Goal: Task Accomplishment & Management: Use online tool/utility

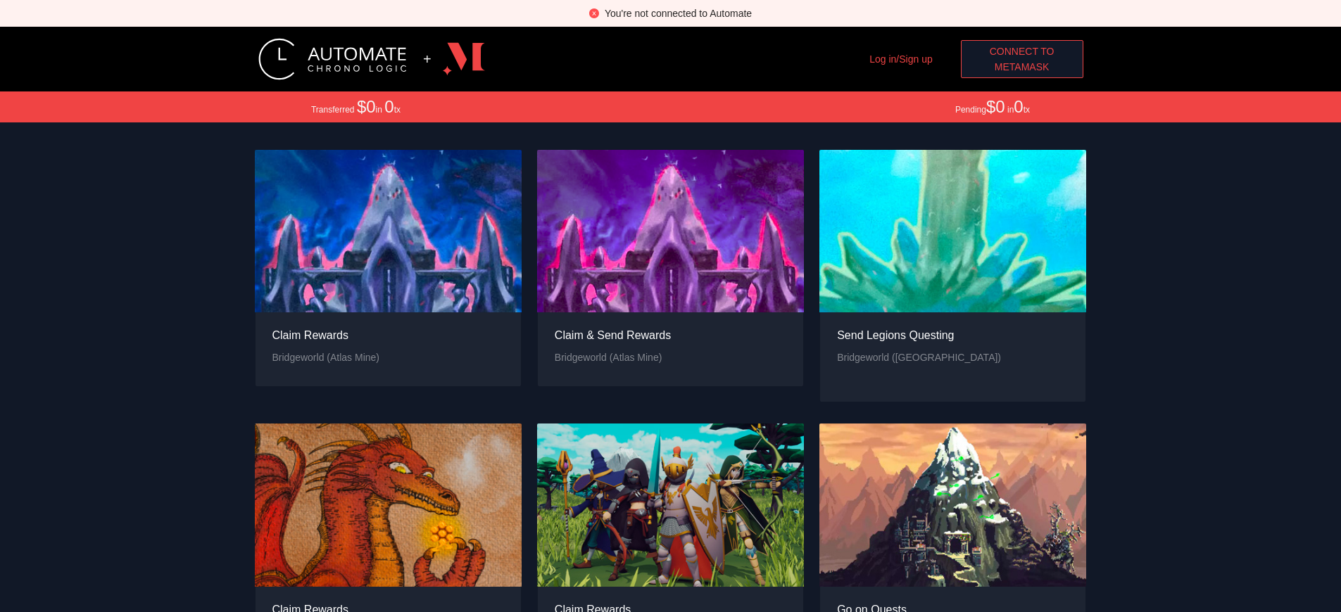
click at [1021, 67] on span "MetaMask" at bounding box center [1022, 66] width 55 height 15
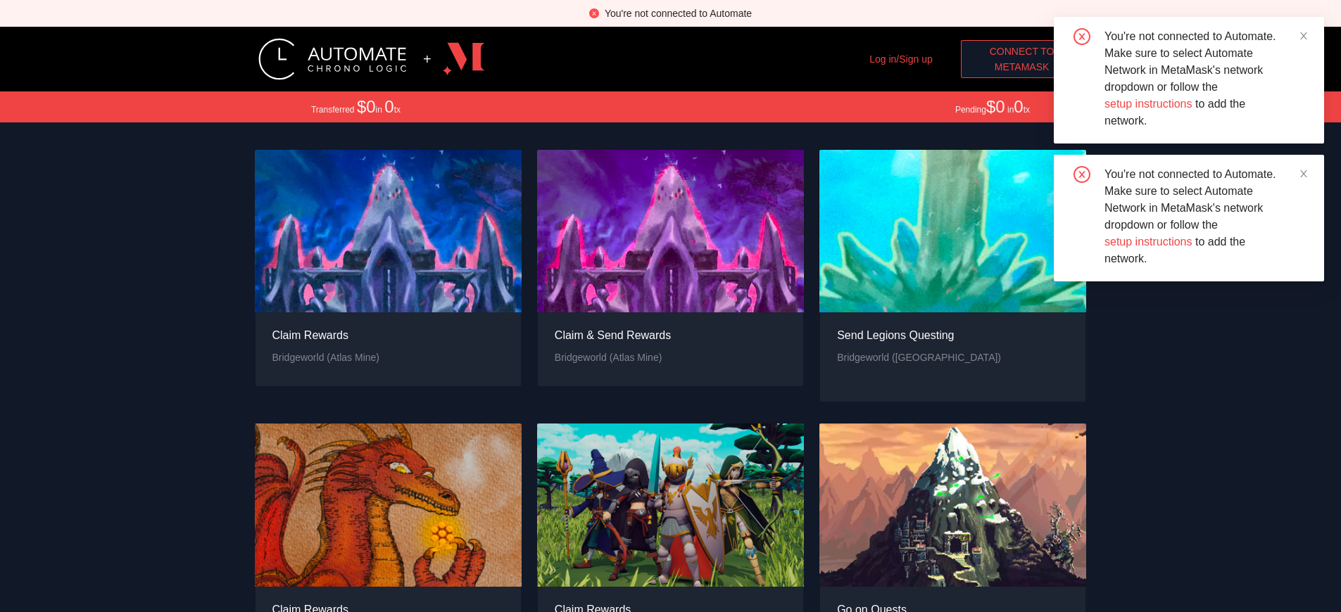
click at [1021, 67] on span "MetaMask" at bounding box center [1022, 66] width 55 height 15
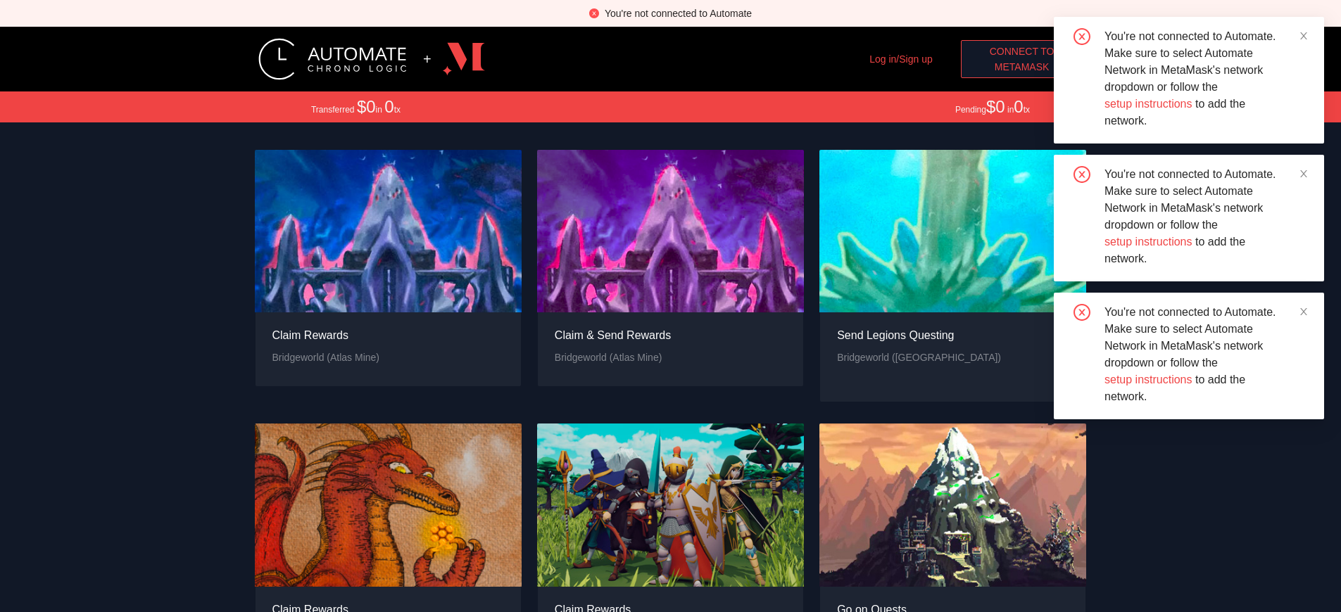
click at [1021, 67] on span "MetaMask" at bounding box center [1022, 66] width 55 height 15
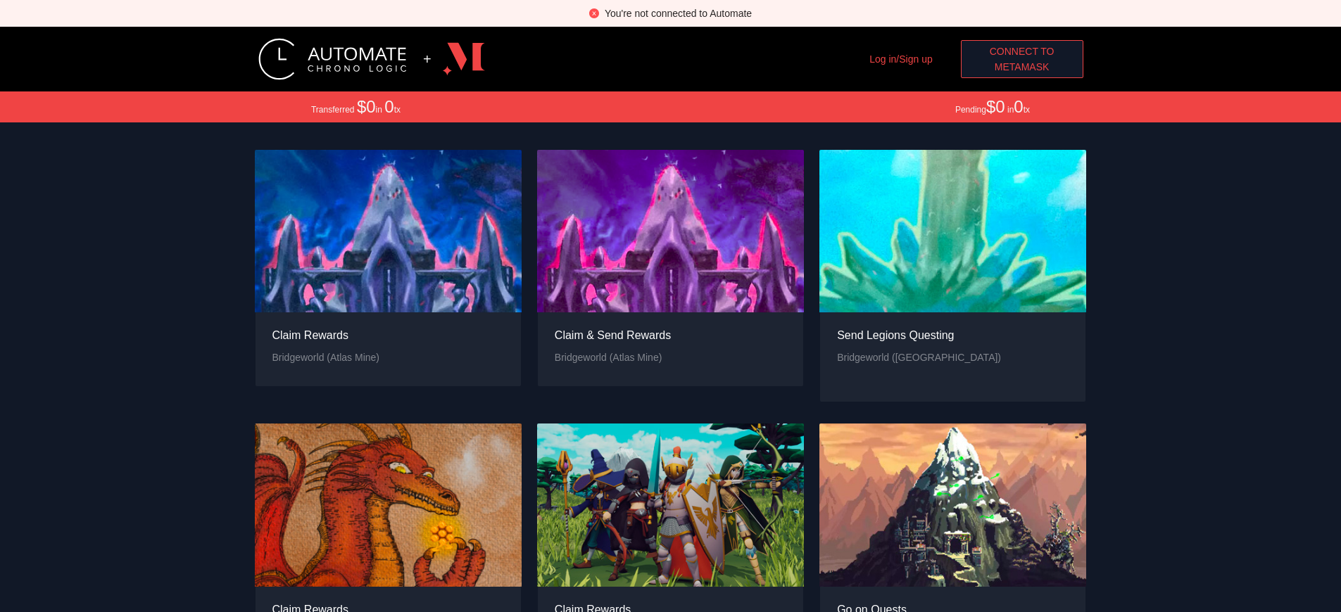
click at [1021, 51] on span "Connect to" at bounding box center [1022, 51] width 65 height 15
click at [1021, 67] on span "MetaMask" at bounding box center [1022, 66] width 55 height 15
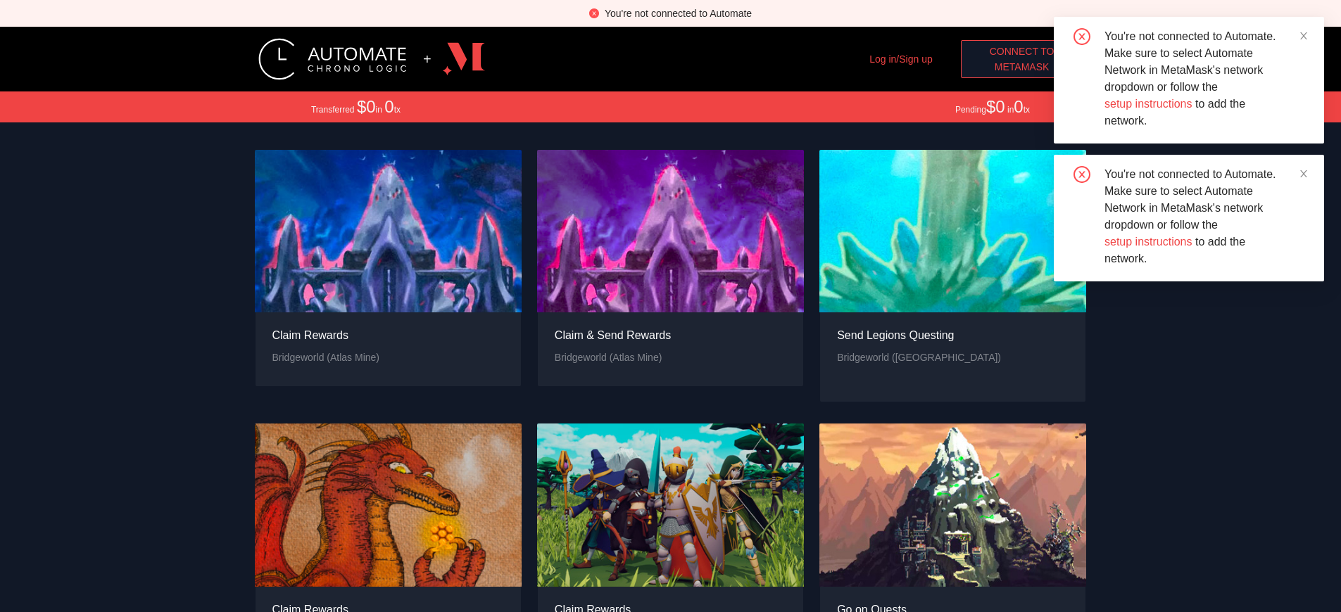
click at [1021, 67] on span "MetaMask" at bounding box center [1022, 66] width 55 height 15
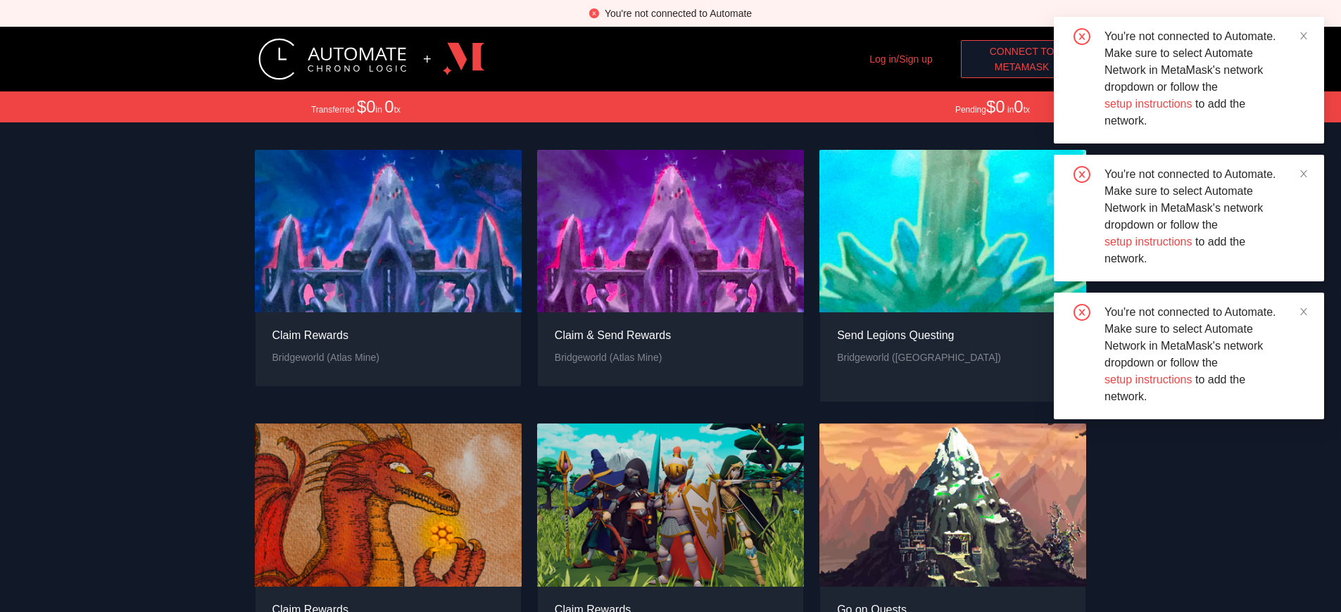
click at [1021, 67] on span "MetaMask" at bounding box center [1022, 66] width 55 height 15
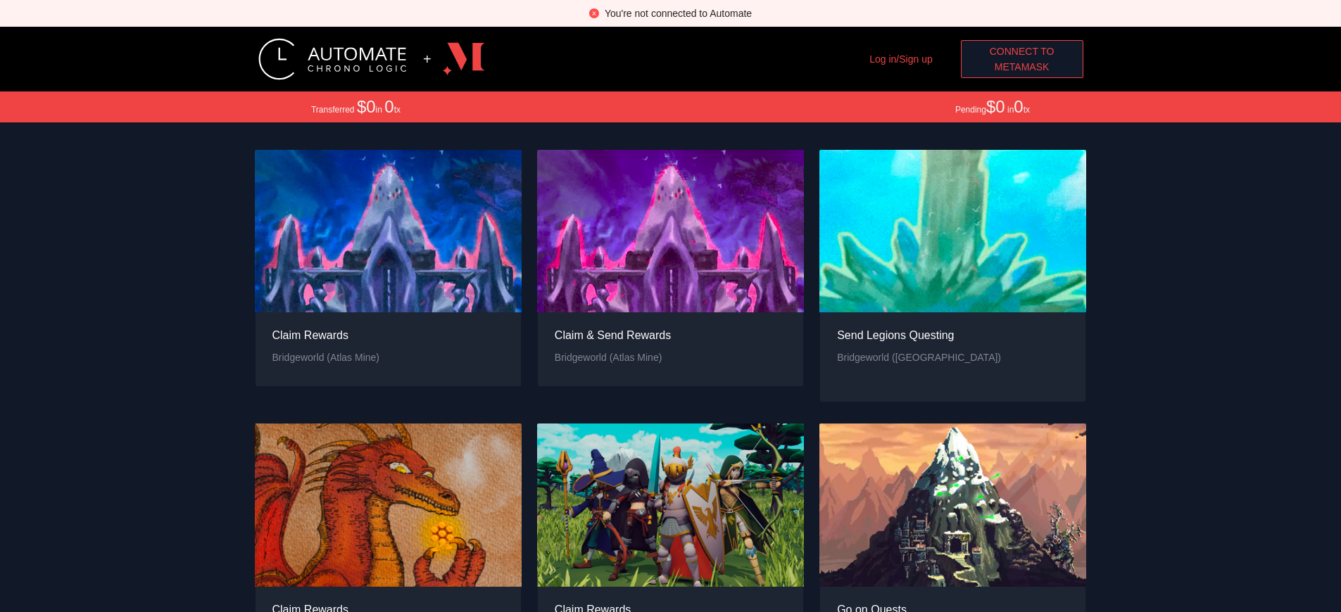
click at [678, 13] on div "You're not connected to Automate" at bounding box center [678, 13] width 147 height 15
click at [1027, 67] on span "MetaMask" at bounding box center [1022, 66] width 55 height 15
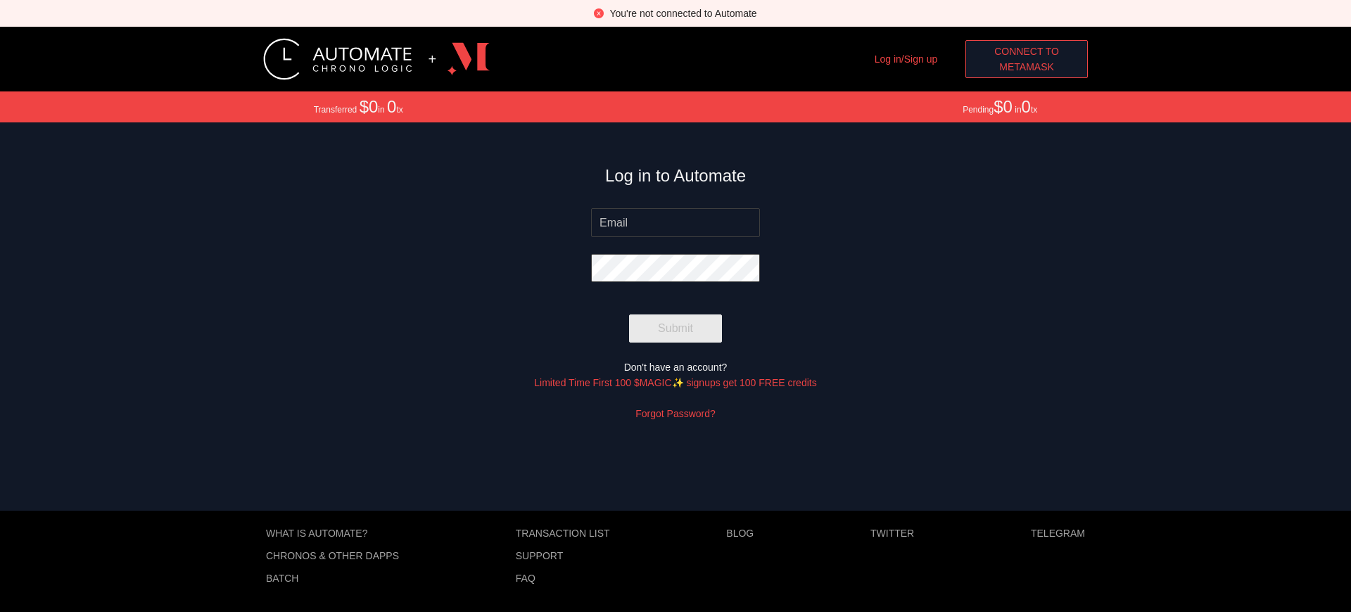
click at [1027, 67] on span "MetaMask" at bounding box center [1026, 66] width 55 height 15
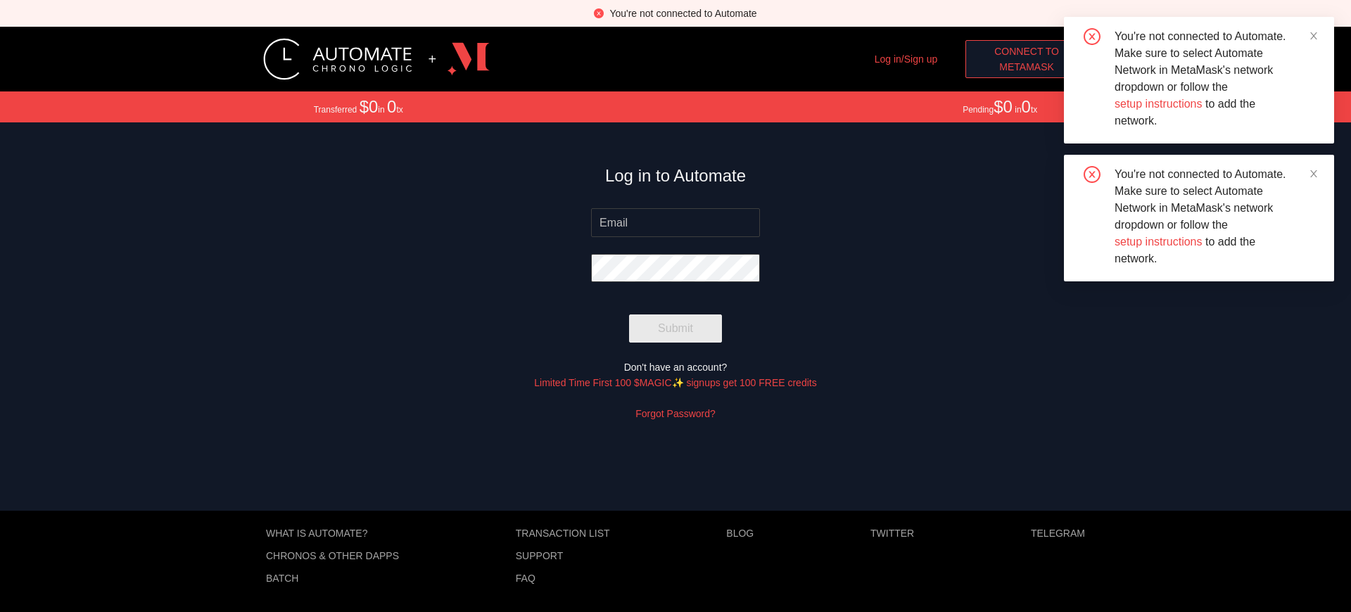
click at [1027, 67] on span "MetaMask" at bounding box center [1026, 66] width 55 height 15
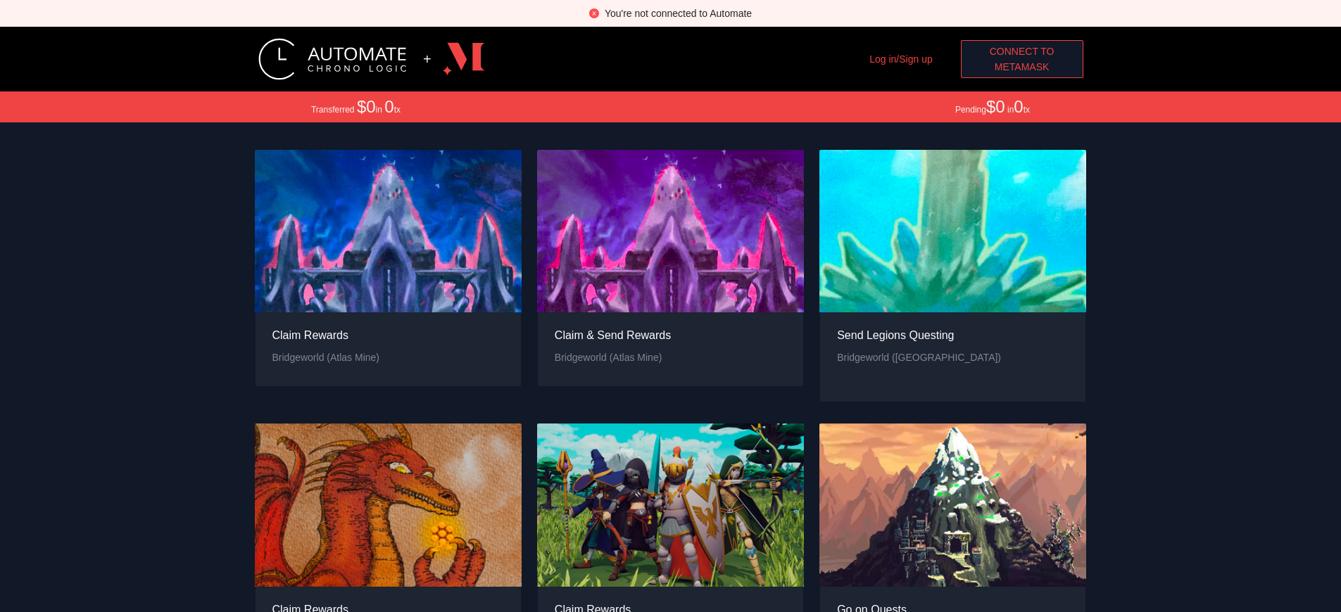
click at [1021, 67] on span "MetaMask" at bounding box center [1022, 66] width 55 height 15
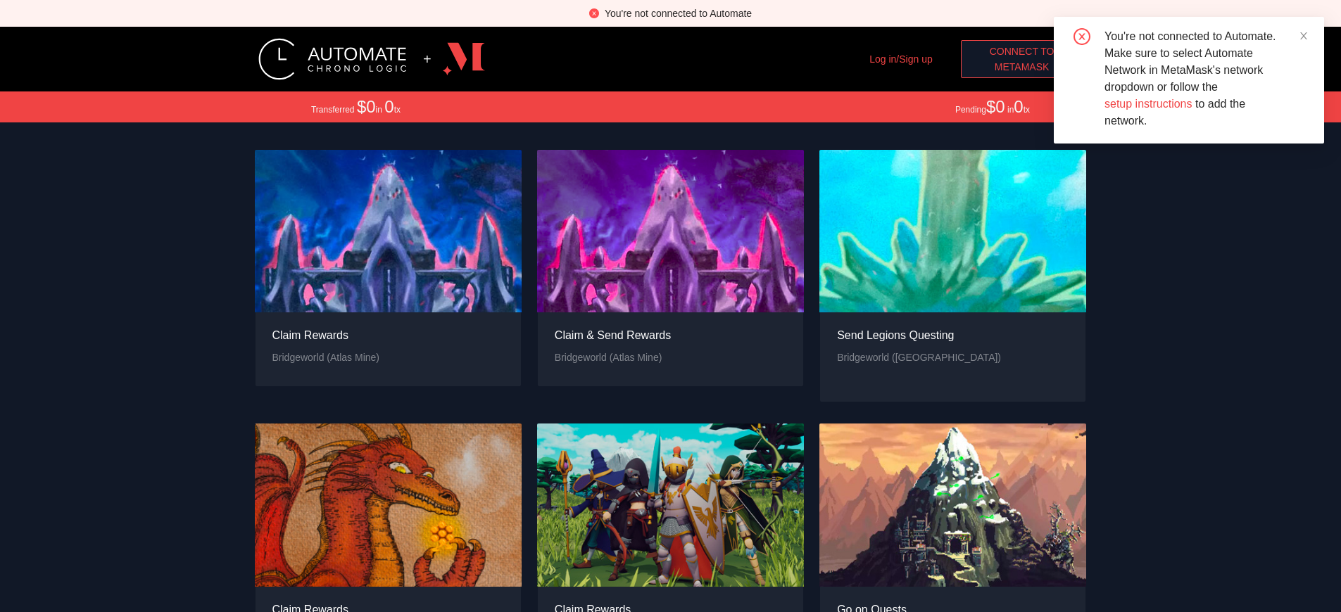
click at [1021, 67] on span "MetaMask" at bounding box center [1022, 66] width 55 height 15
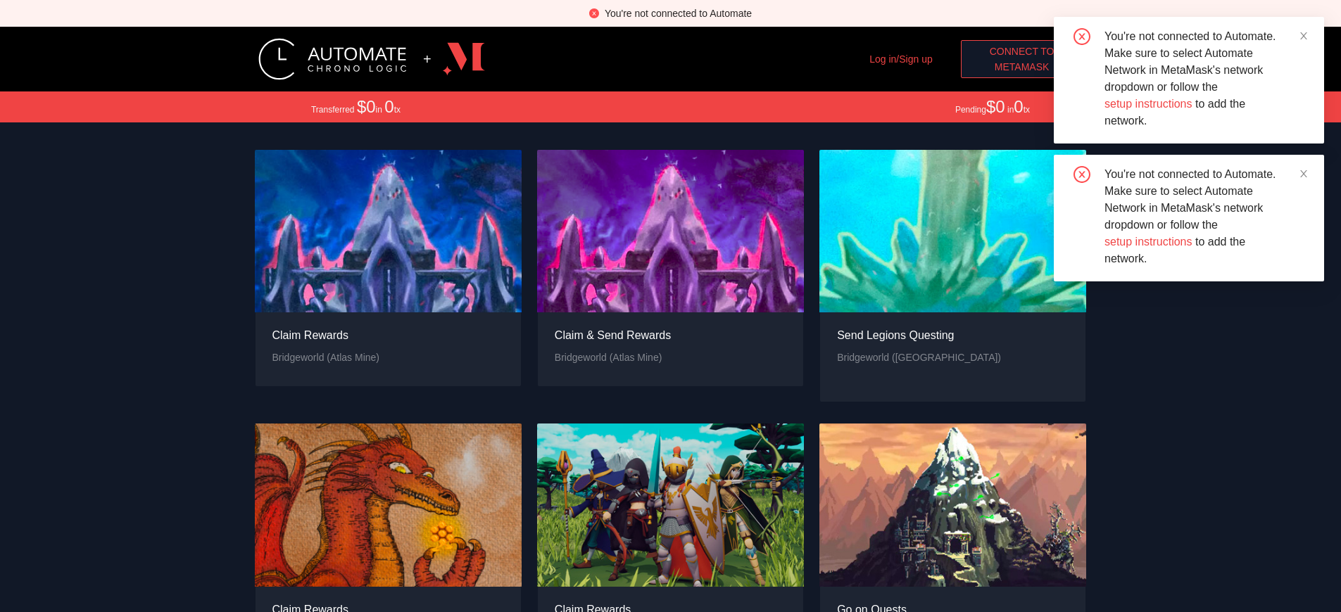
click at [678, 13] on div "You're not connected to Automate" at bounding box center [678, 13] width 147 height 15
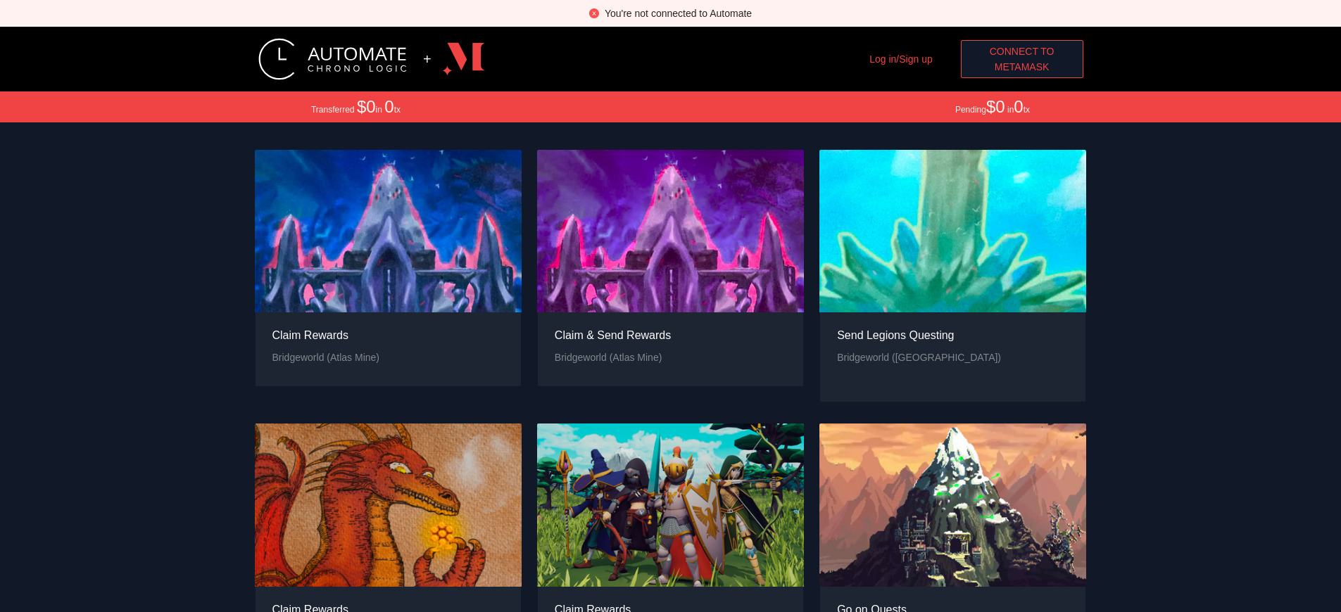
click at [1021, 51] on span "Connect to" at bounding box center [1022, 51] width 65 height 15
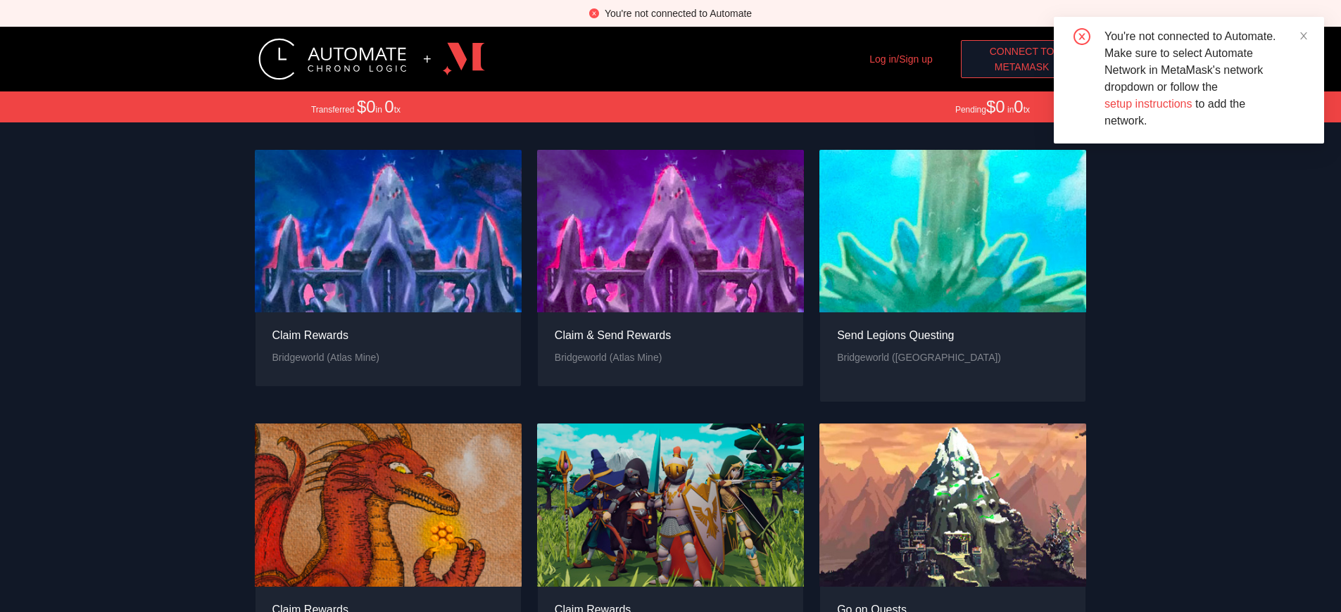
click at [1021, 67] on span "MetaMask" at bounding box center [1022, 66] width 55 height 15
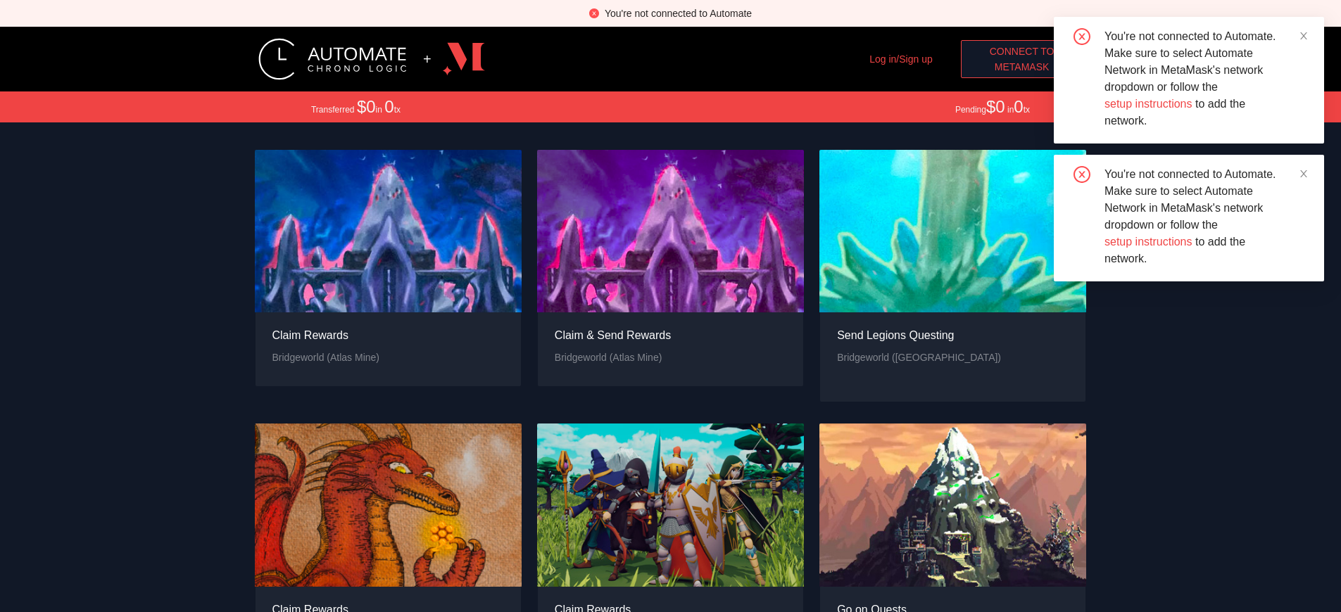
click at [1021, 67] on span "MetaMask" at bounding box center [1022, 66] width 55 height 15
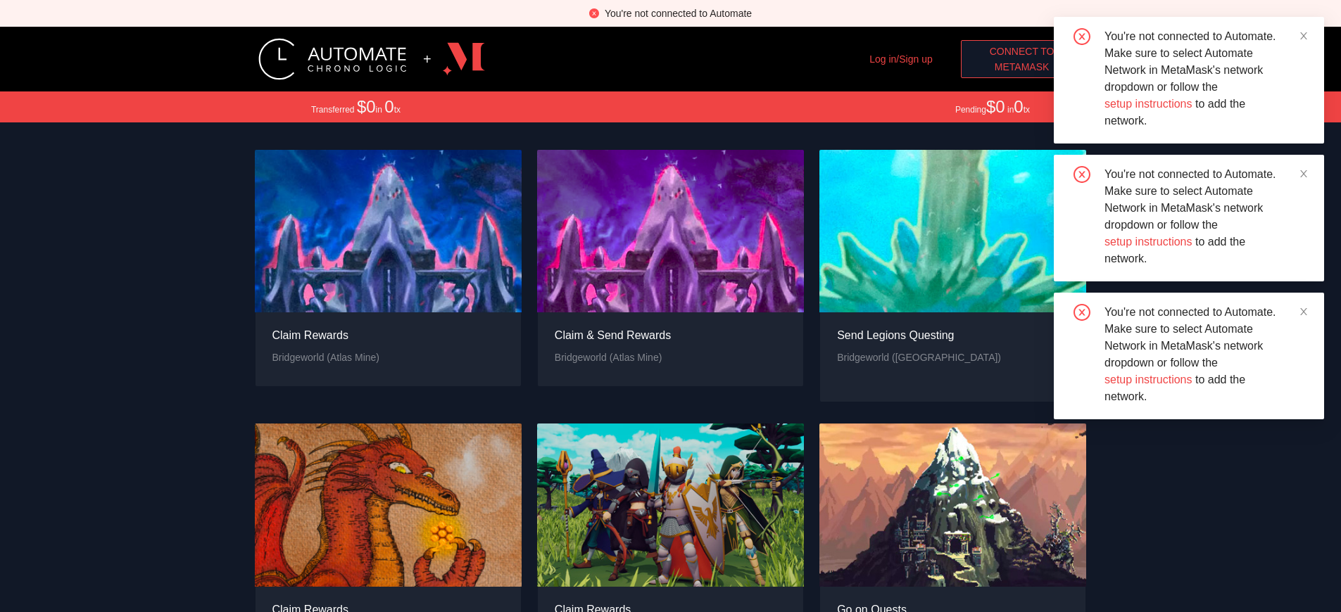
click at [678, 13] on div "You're not connected to Automate" at bounding box center [678, 13] width 147 height 15
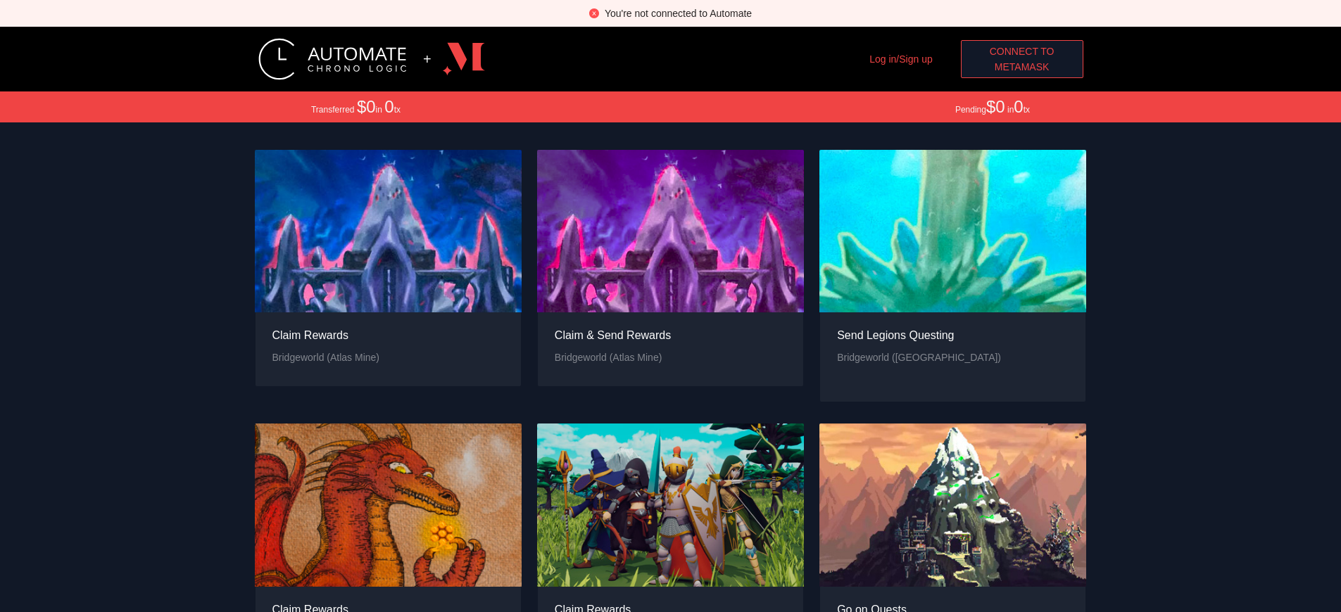
click at [678, 13] on div "You're not connected to Automate" at bounding box center [678, 13] width 147 height 15
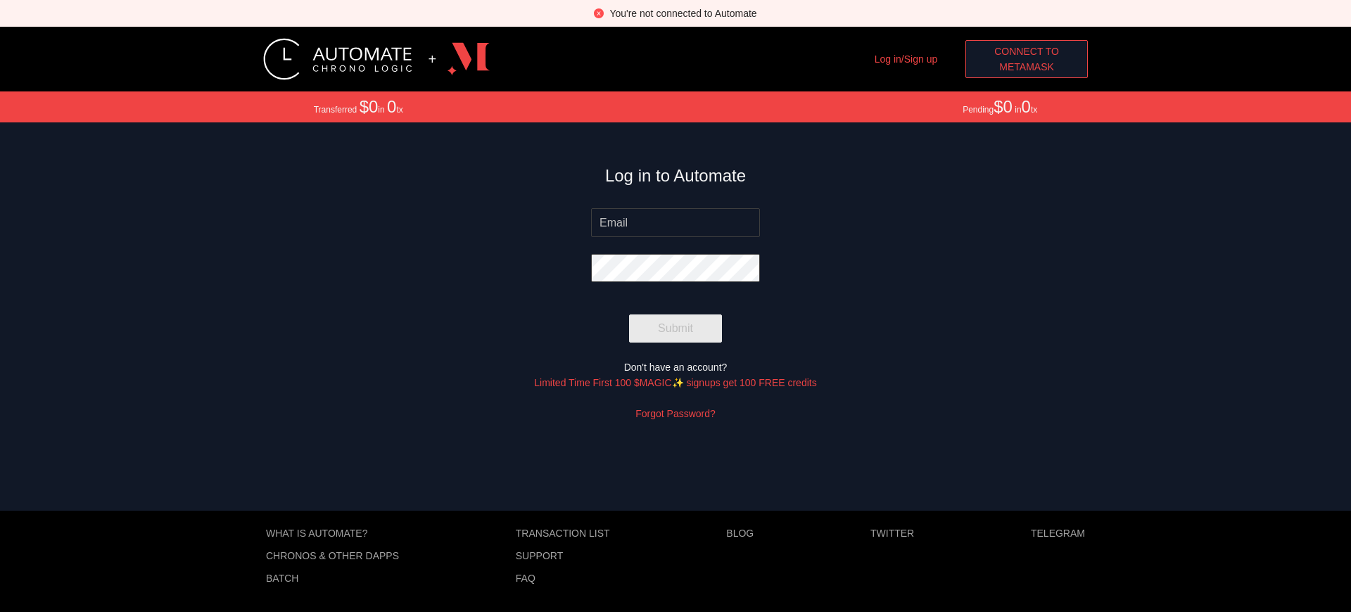
click at [1027, 67] on span "MetaMask" at bounding box center [1026, 66] width 55 height 15
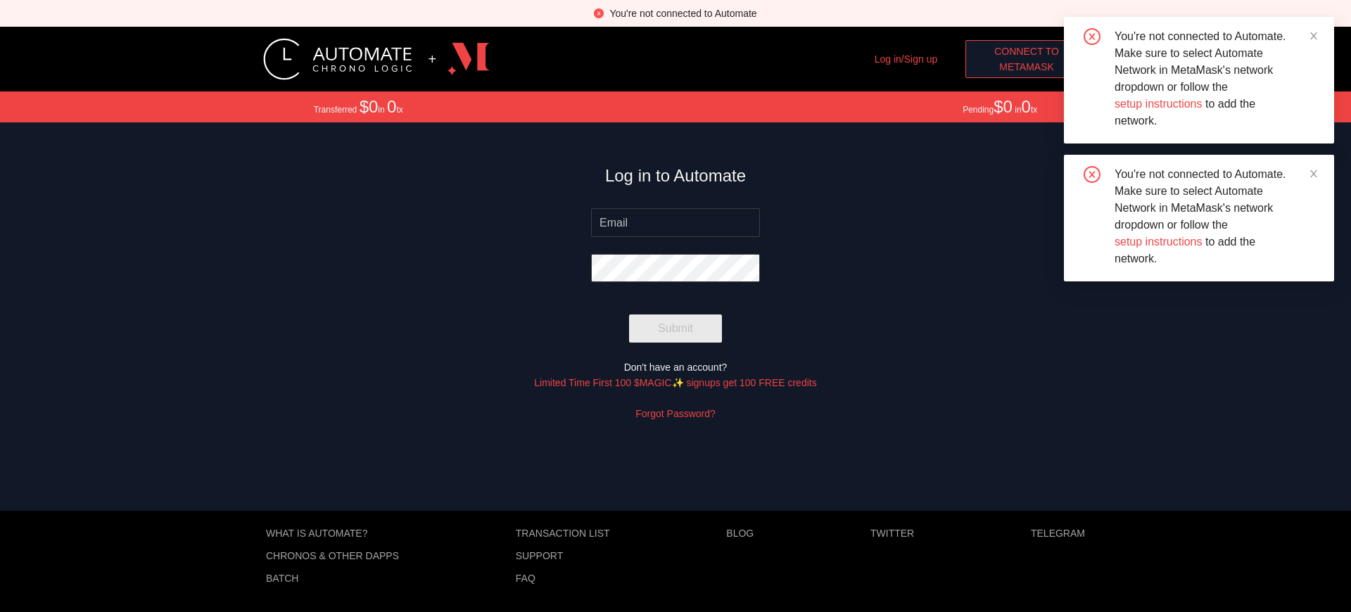
click at [683, 13] on div "You're not connected to Automate" at bounding box center [683, 13] width 147 height 15
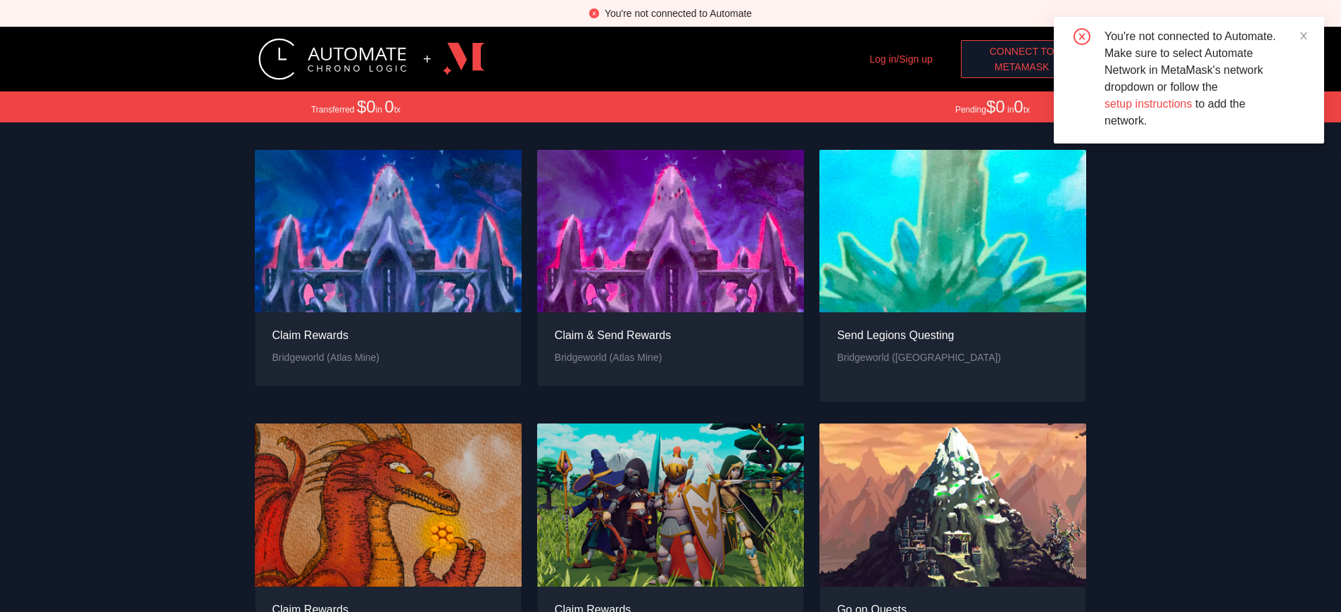
click at [1021, 67] on span "MetaMask" at bounding box center [1022, 66] width 55 height 15
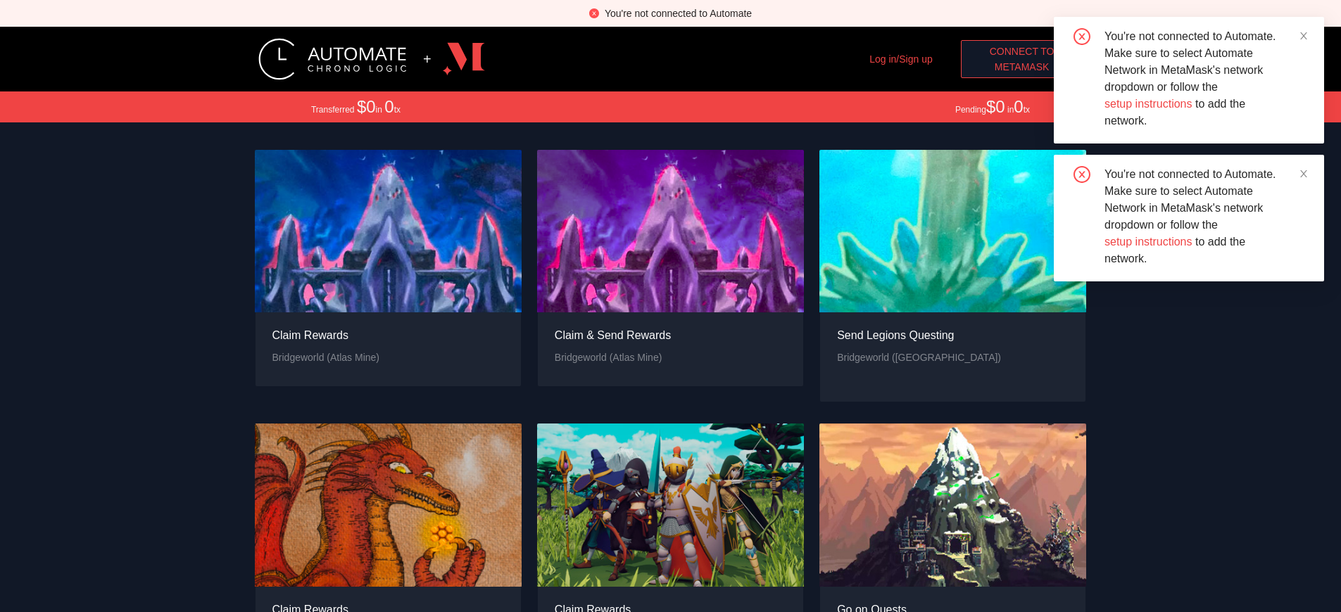
click at [1021, 67] on span "MetaMask" at bounding box center [1022, 66] width 55 height 15
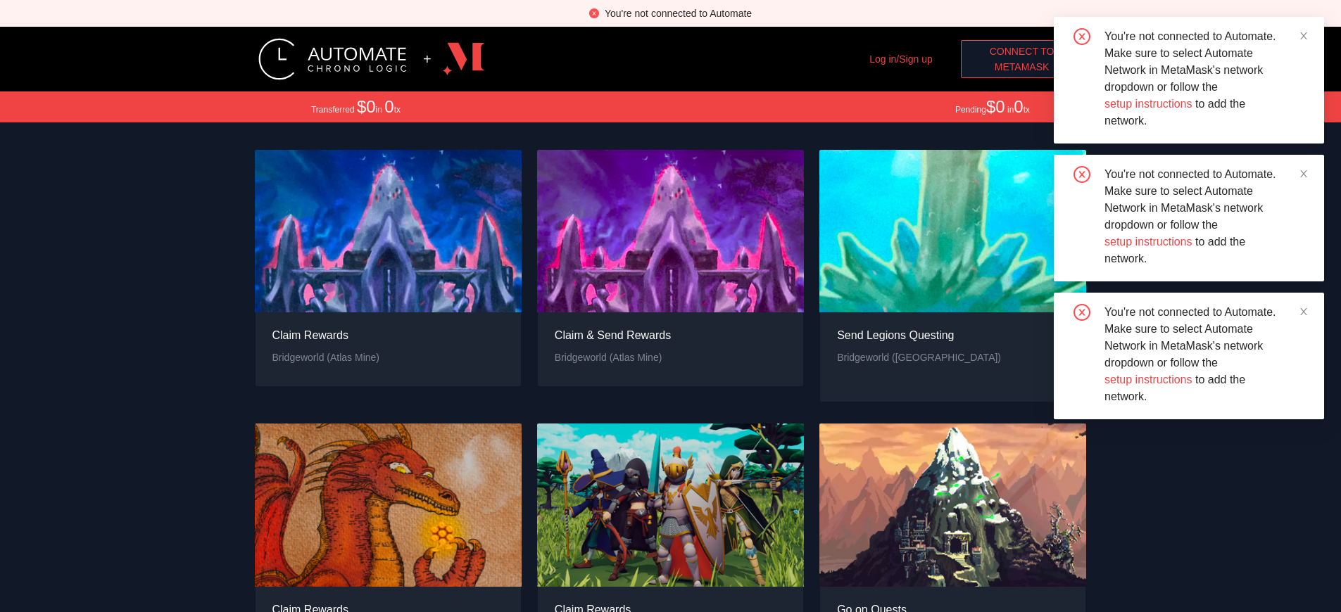
click at [1021, 51] on span "Connect to" at bounding box center [1022, 51] width 65 height 15
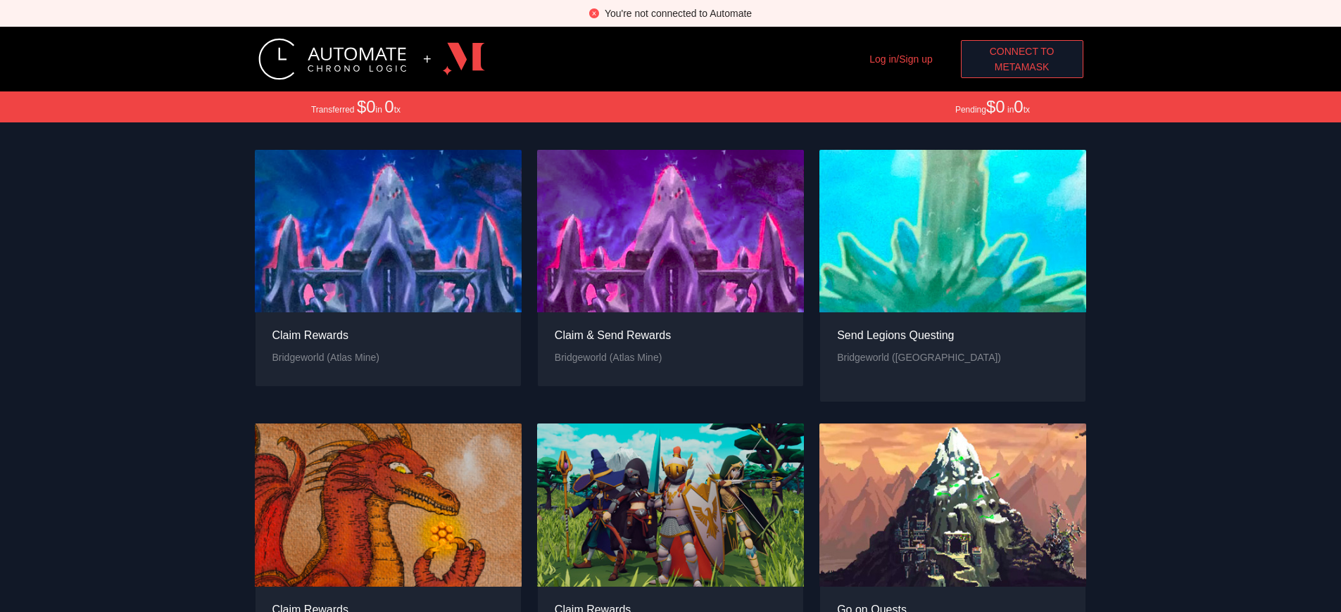
click at [1021, 67] on span "MetaMask" at bounding box center [1022, 66] width 55 height 15
click at [1021, 51] on span "Connect to" at bounding box center [1022, 51] width 65 height 15
click at [678, 13] on div "You're not connected to Automate" at bounding box center [678, 13] width 147 height 15
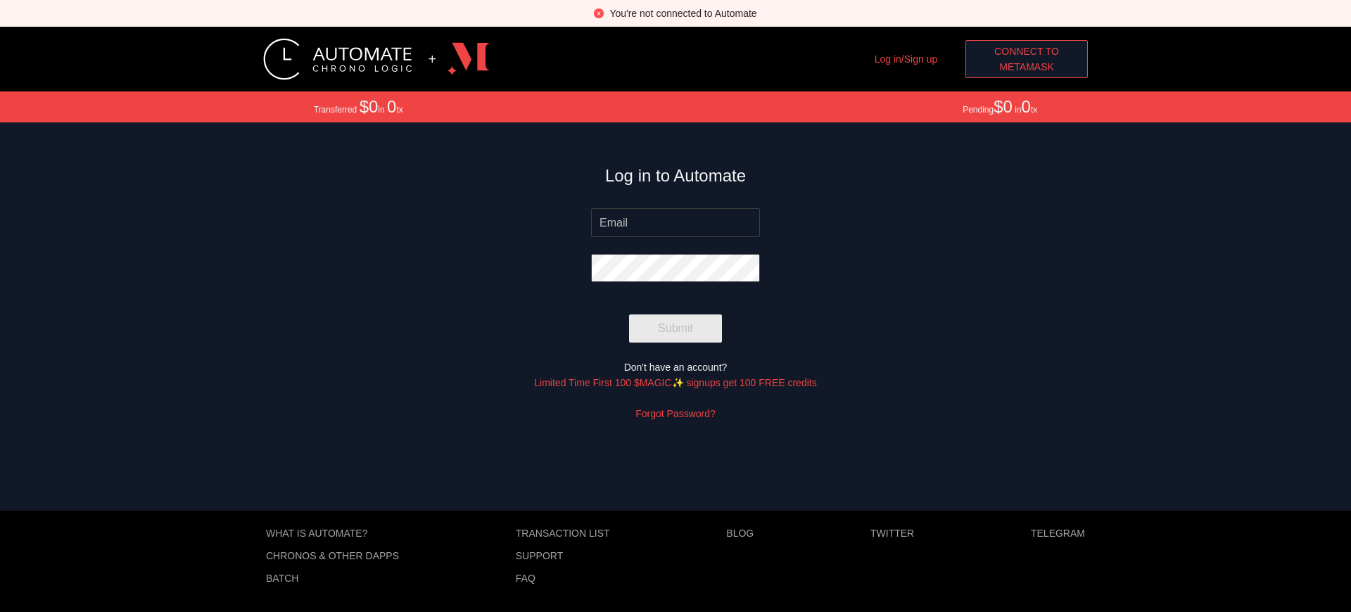
click at [1027, 67] on span "MetaMask" at bounding box center [1026, 66] width 55 height 15
click at [1027, 51] on span "Connect to" at bounding box center [1027, 51] width 65 height 15
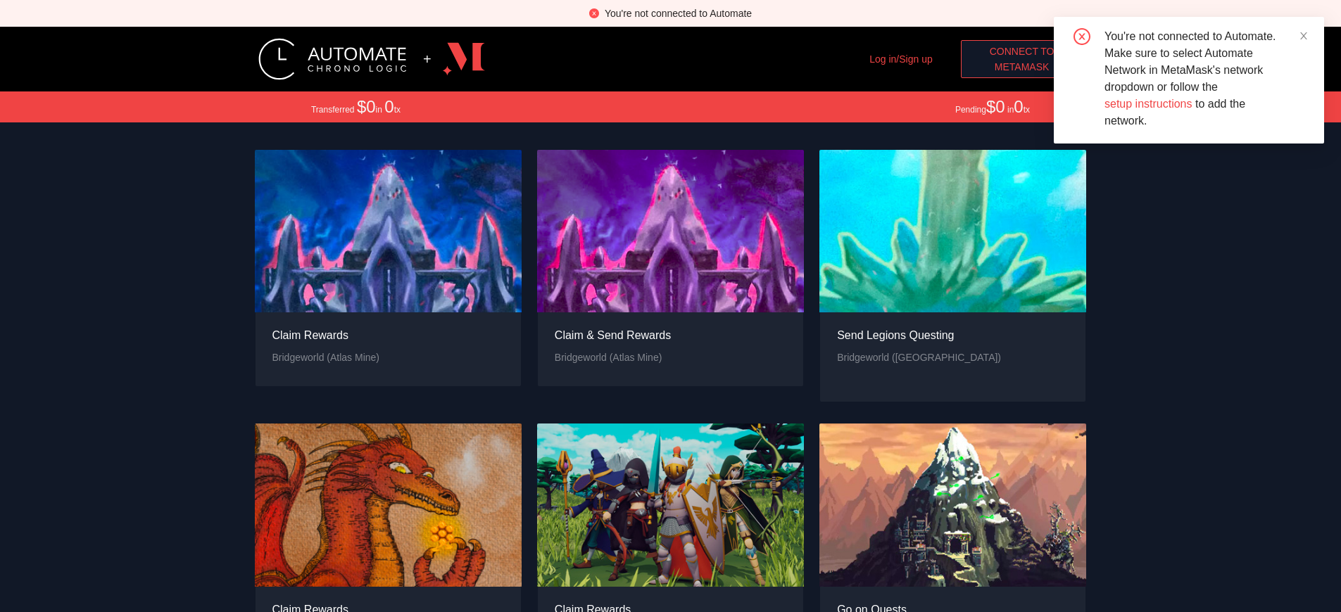
click at [1021, 67] on span "MetaMask" at bounding box center [1022, 66] width 55 height 15
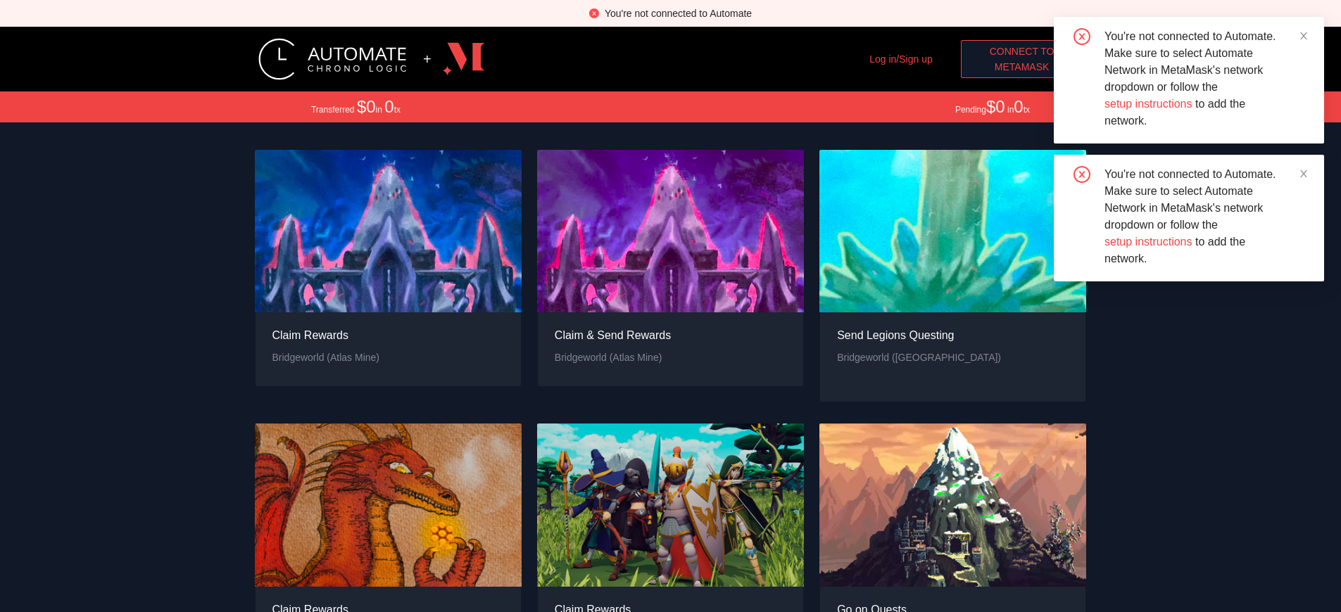
click at [1021, 67] on span "MetaMask" at bounding box center [1022, 66] width 55 height 15
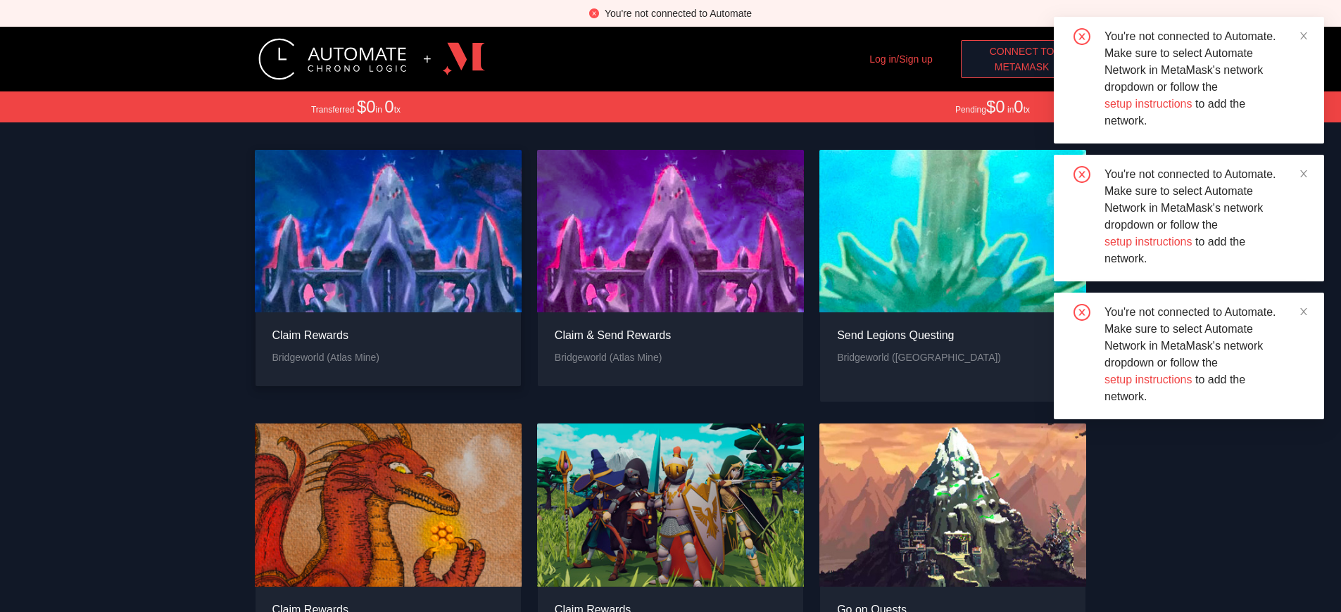
click at [325, 327] on div "Claim Rewards" at bounding box center [326, 336] width 108 height 18
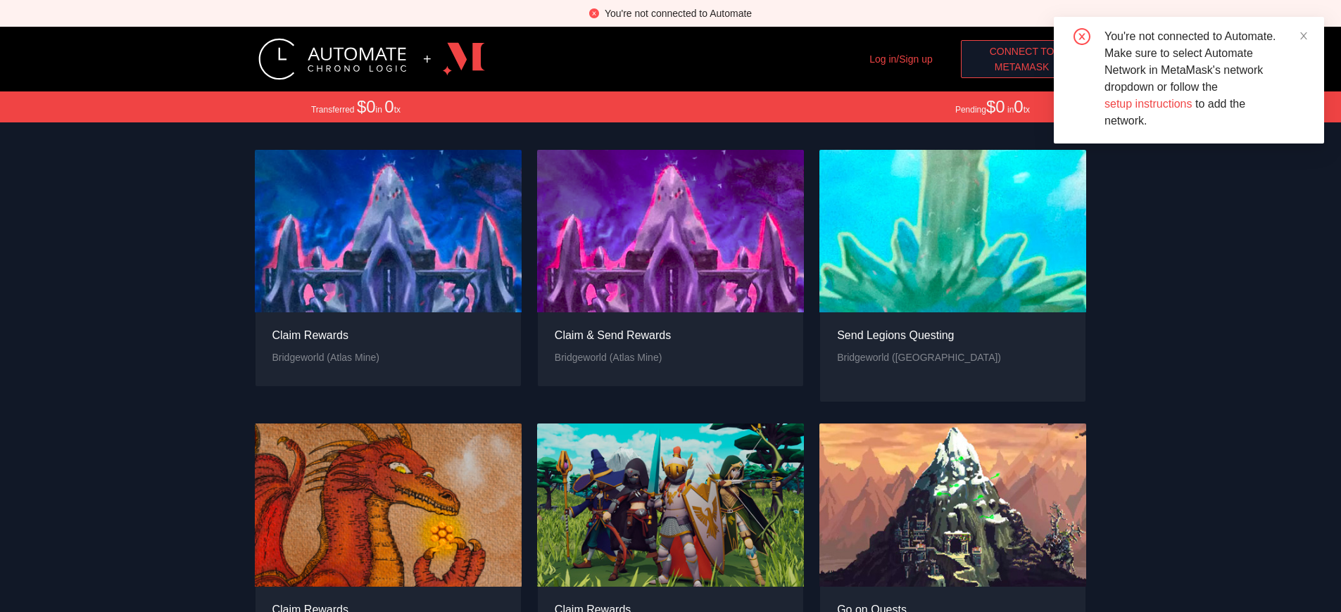
click at [1021, 67] on span "MetaMask" at bounding box center [1022, 66] width 55 height 15
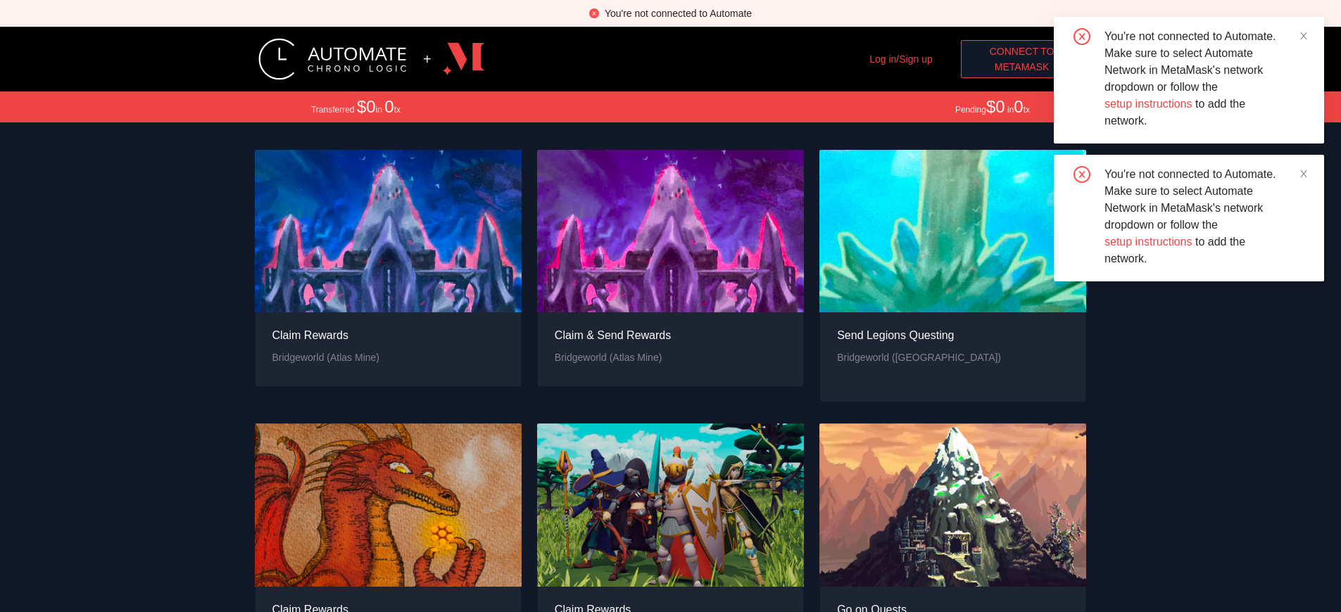
click at [1021, 67] on span "MetaMask" at bounding box center [1022, 66] width 55 height 15
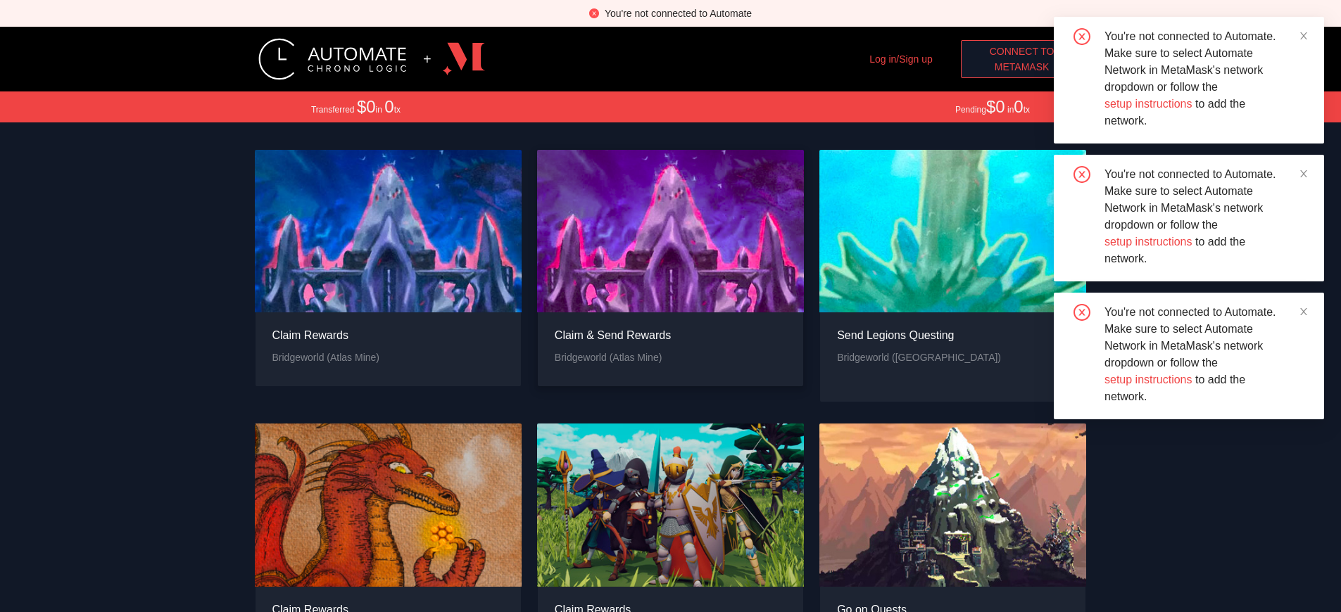
click at [612, 327] on div "Claim & Send Rewards" at bounding box center [613, 336] width 116 height 18
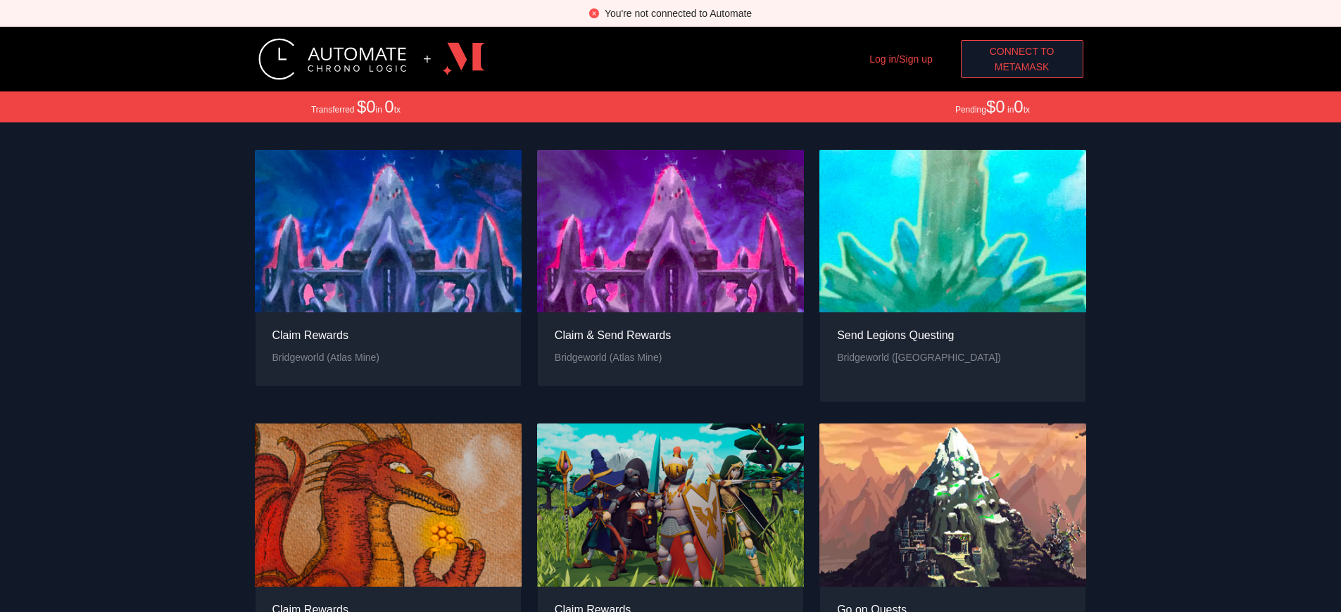
click at [678, 13] on div "You're not connected to Automate" at bounding box center [678, 13] width 147 height 15
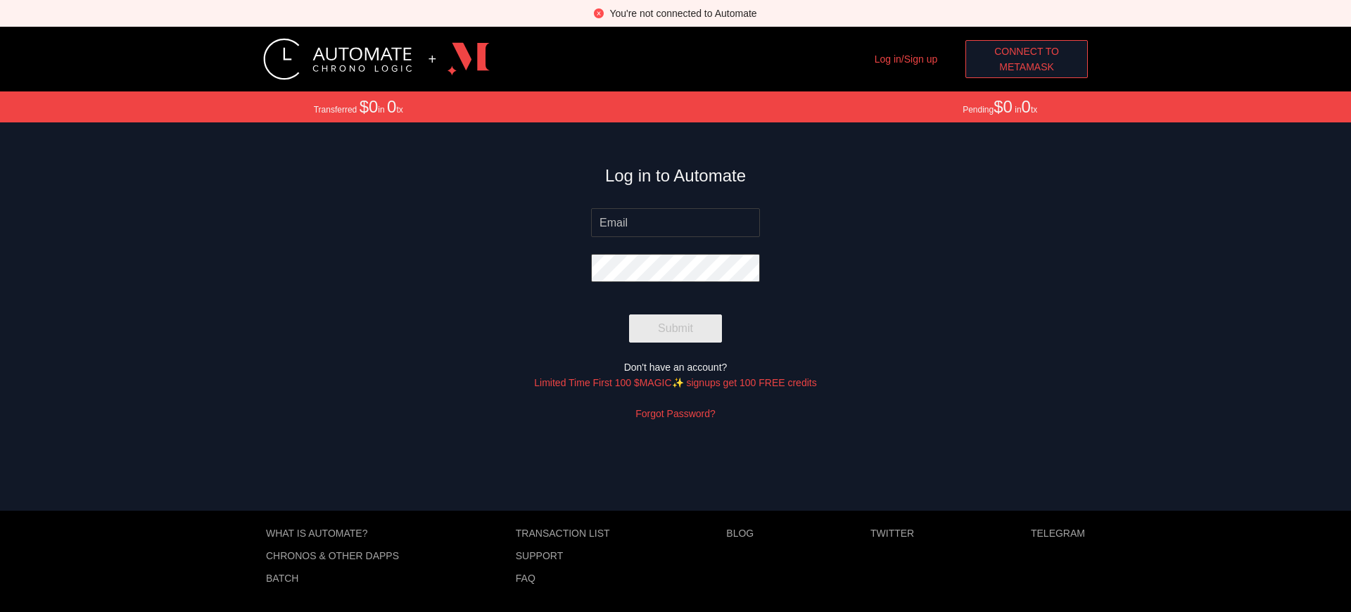
click at [1027, 67] on span "MetaMask" at bounding box center [1026, 66] width 55 height 15
click at [332, 556] on p "Chronos & other dApps" at bounding box center [332, 555] width 133 height 11
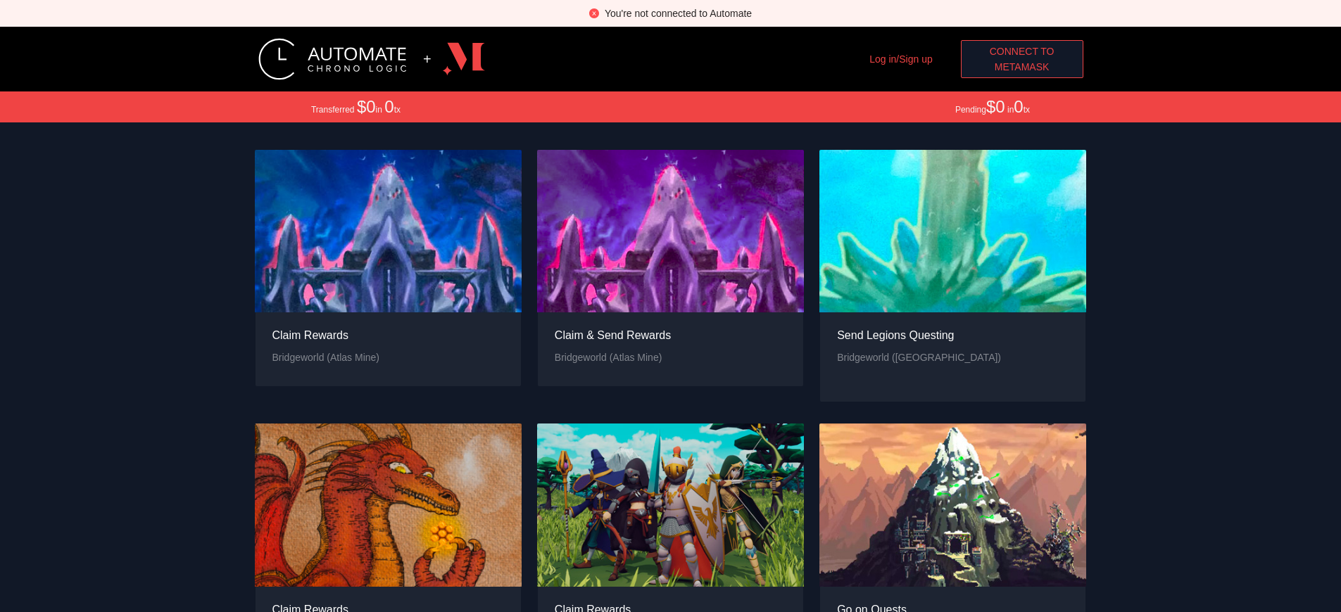
click at [1021, 67] on span "MetaMask" at bounding box center [1022, 66] width 55 height 15
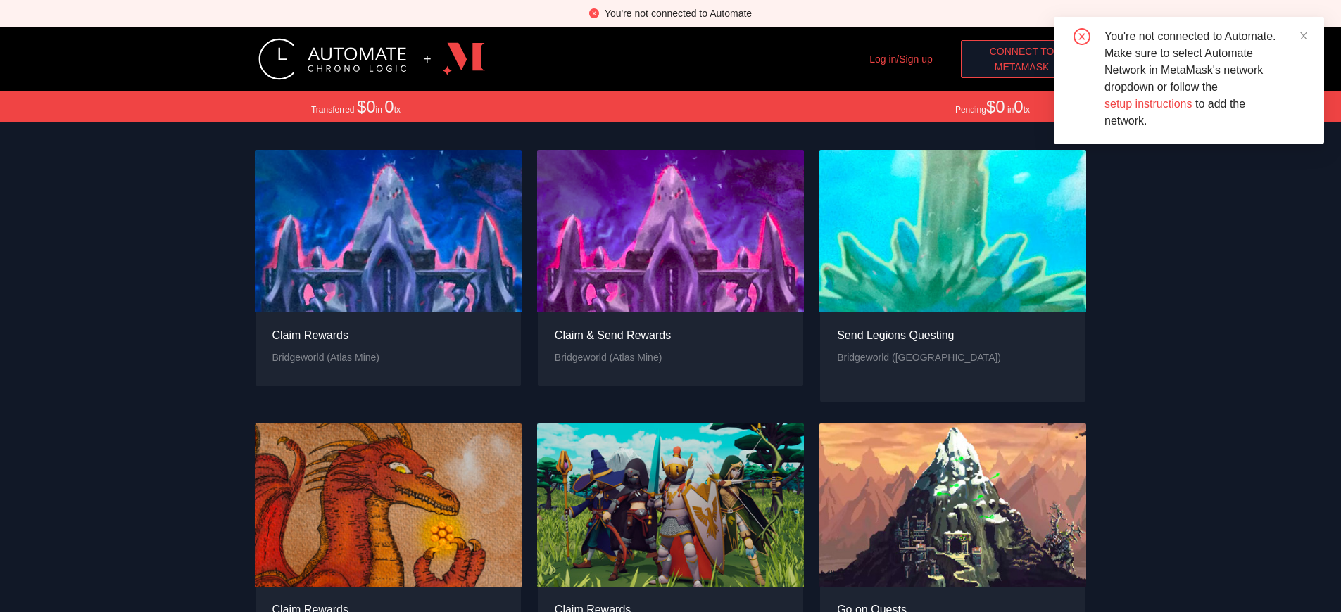
click at [1021, 67] on span "MetaMask" at bounding box center [1022, 66] width 55 height 15
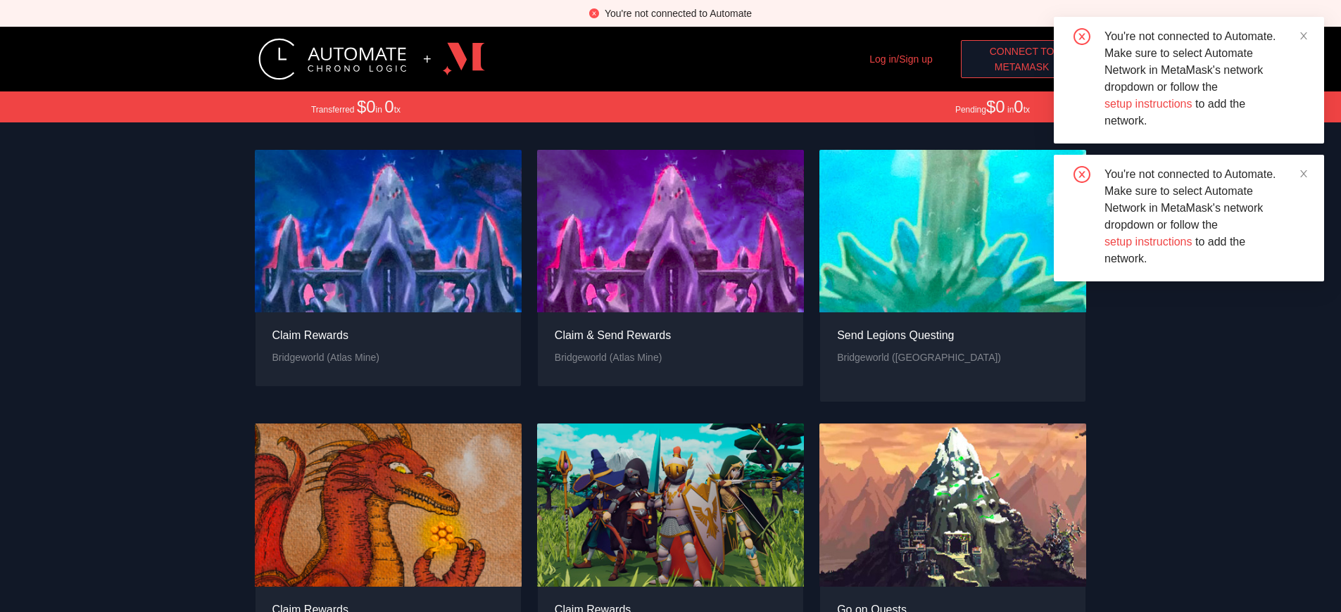
click at [1021, 67] on span "MetaMask" at bounding box center [1022, 66] width 55 height 15
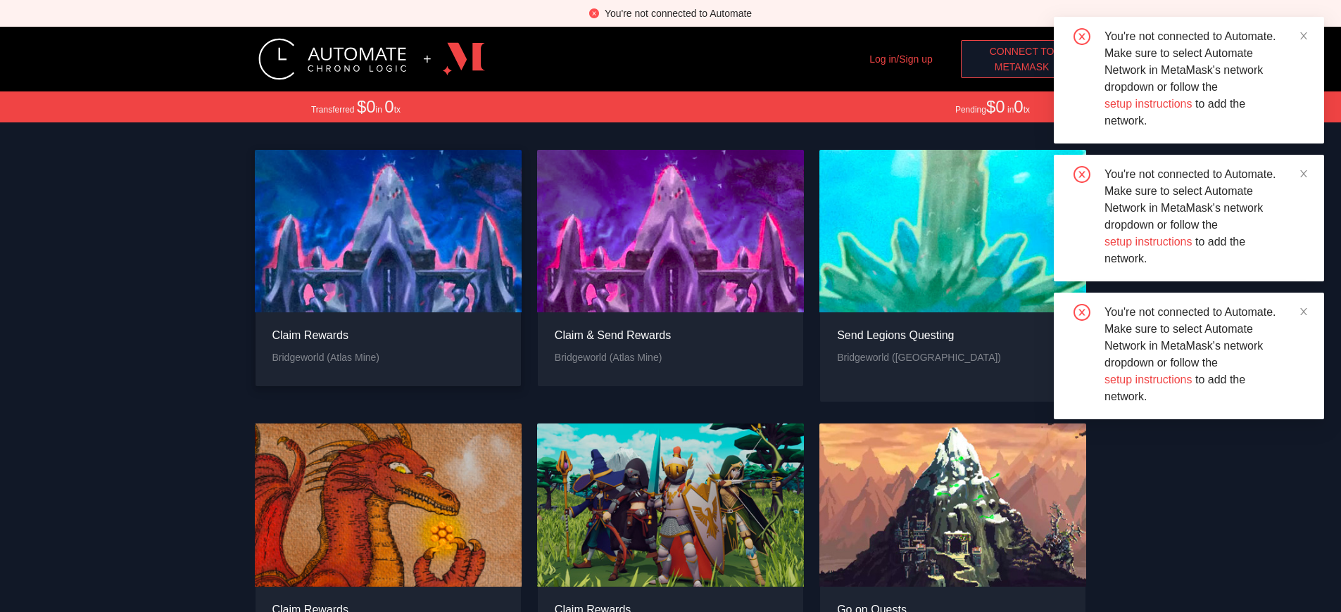
click at [325, 327] on div "Claim Rewards" at bounding box center [326, 336] width 108 height 18
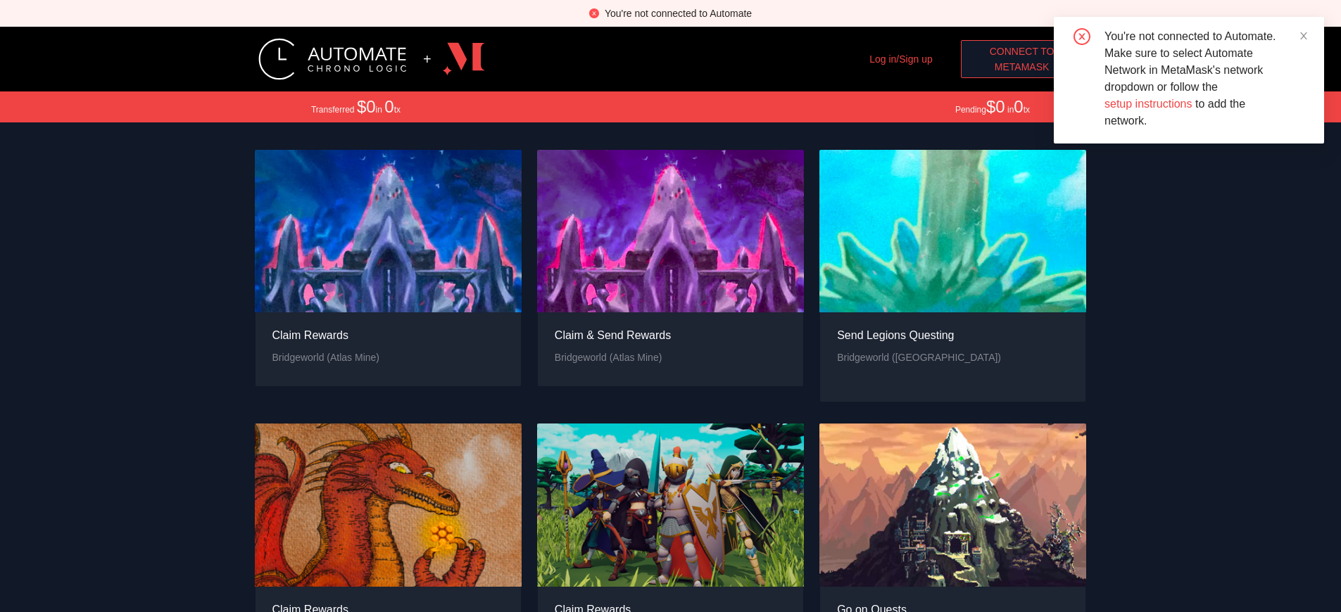
click at [1021, 67] on span "MetaMask" at bounding box center [1022, 66] width 55 height 15
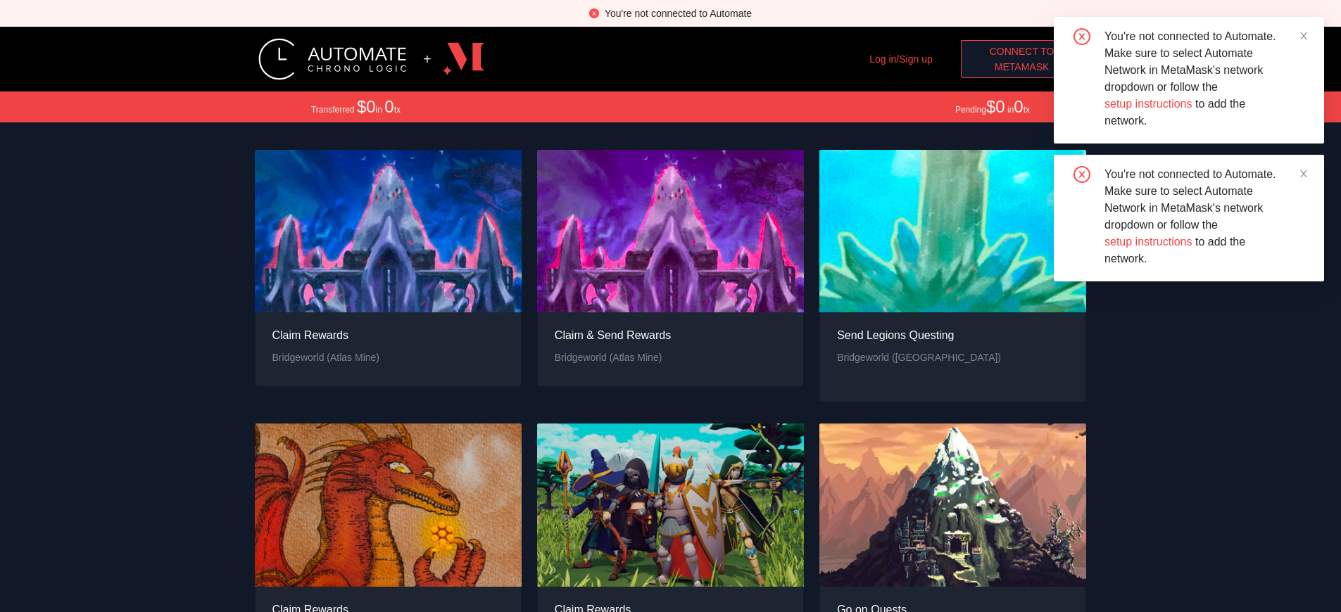
click at [1021, 67] on span "MetaMask" at bounding box center [1022, 66] width 55 height 15
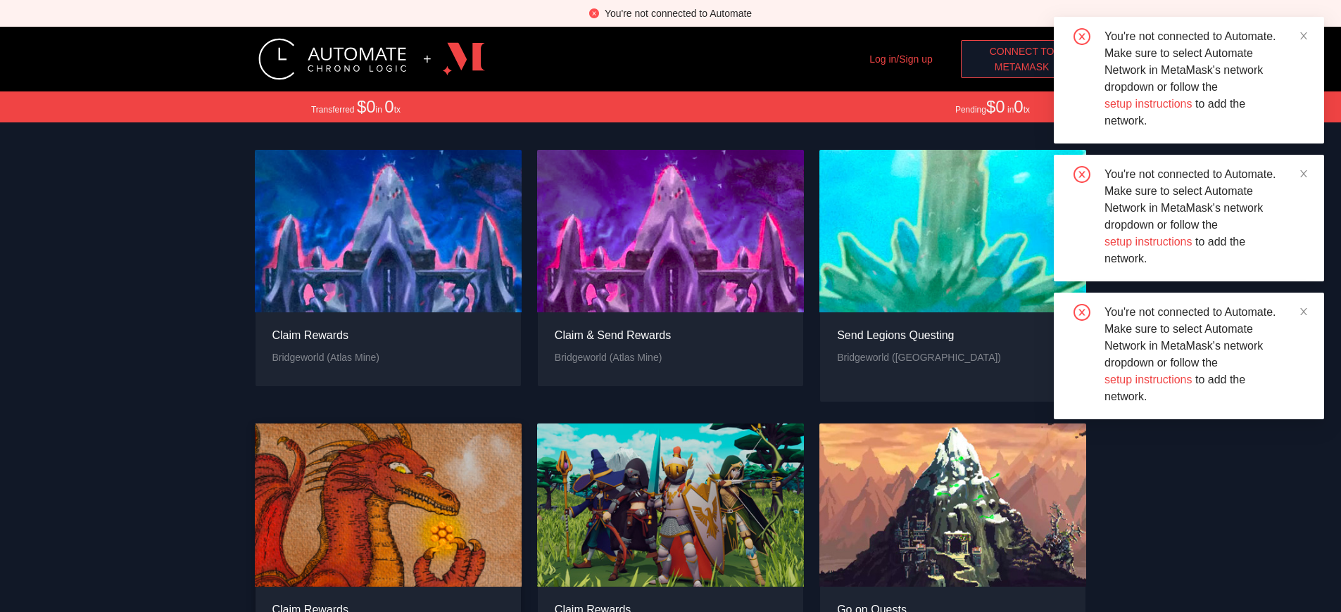
click at [315, 601] on div "Claim Rewards" at bounding box center [314, 610] width 85 height 18
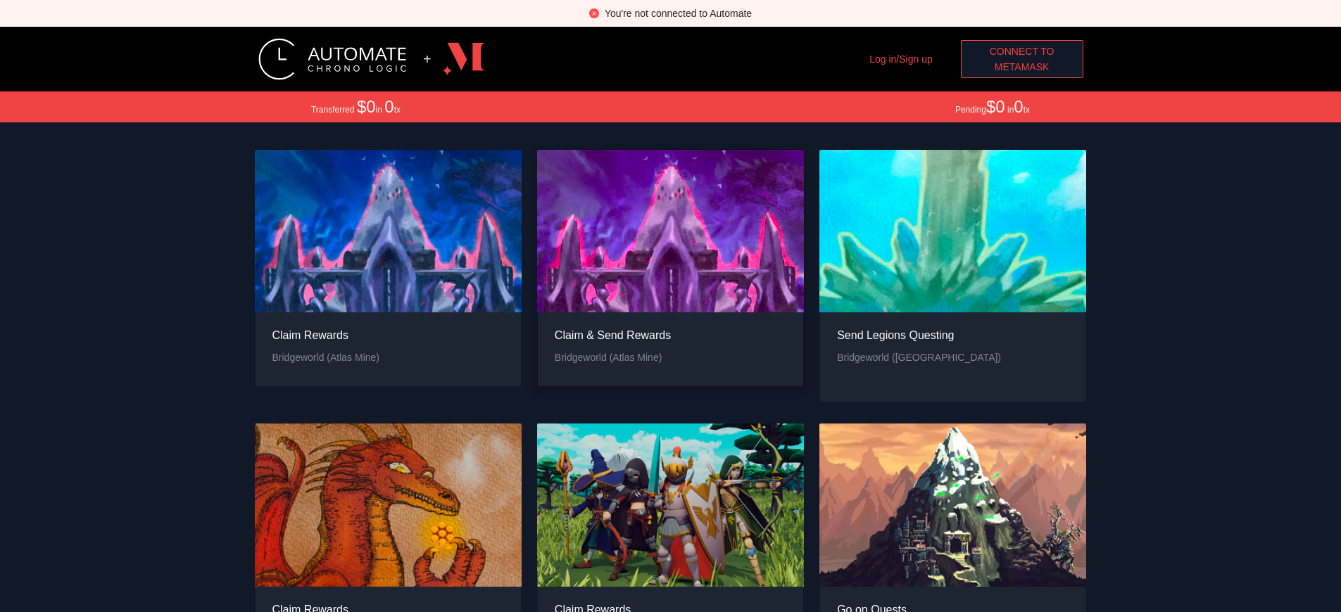
click at [612, 327] on div "Claim & Send Rewards" at bounding box center [613, 336] width 116 height 18
click at [593, 601] on div "Claim Rewards" at bounding box center [593, 610] width 76 height 18
